Goal: Check status: Check status

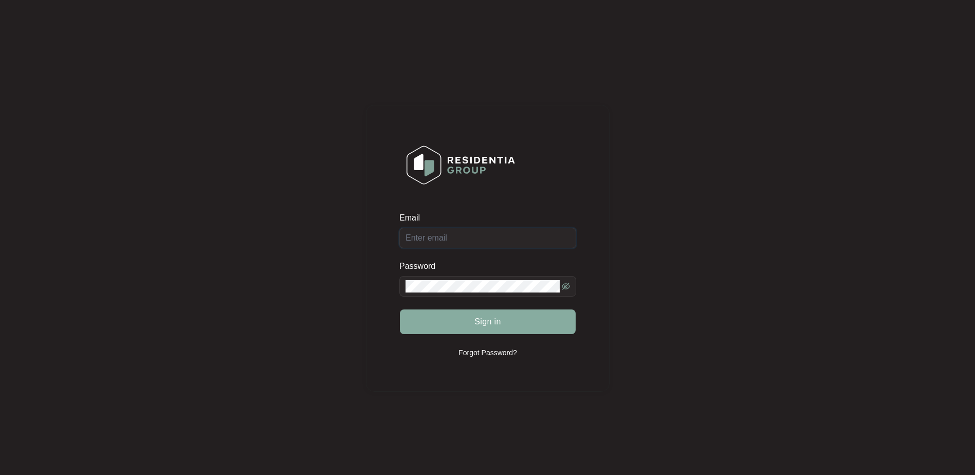
type input "[EMAIL_ADDRESS][DOMAIN_NAME]"
click at [487, 320] on span "Sign in" at bounding box center [487, 322] width 27 height 12
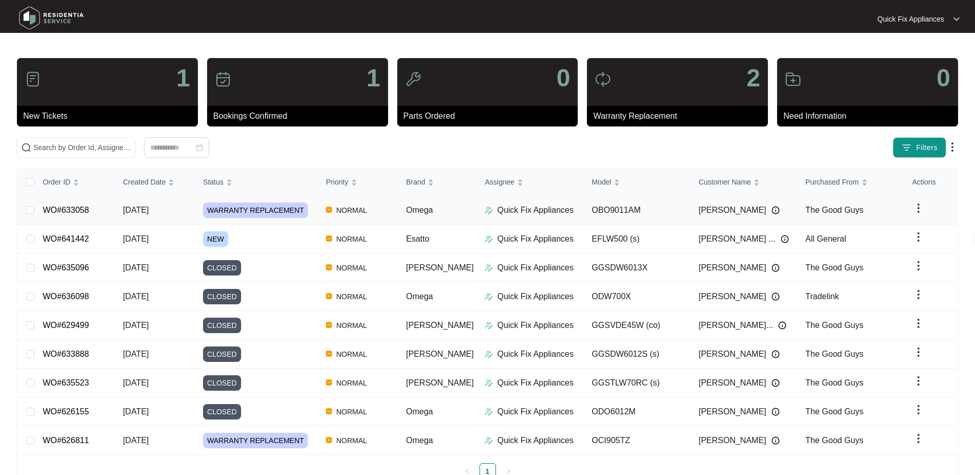
click at [476, 212] on td "Quick Fix Appliances" at bounding box center [529, 210] width 107 height 29
click at [452, 212] on td "Omega" at bounding box center [437, 210] width 79 height 29
click at [291, 243] on div "NEW" at bounding box center [260, 238] width 115 height 15
